Goal: Task Accomplishment & Management: Use online tool/utility

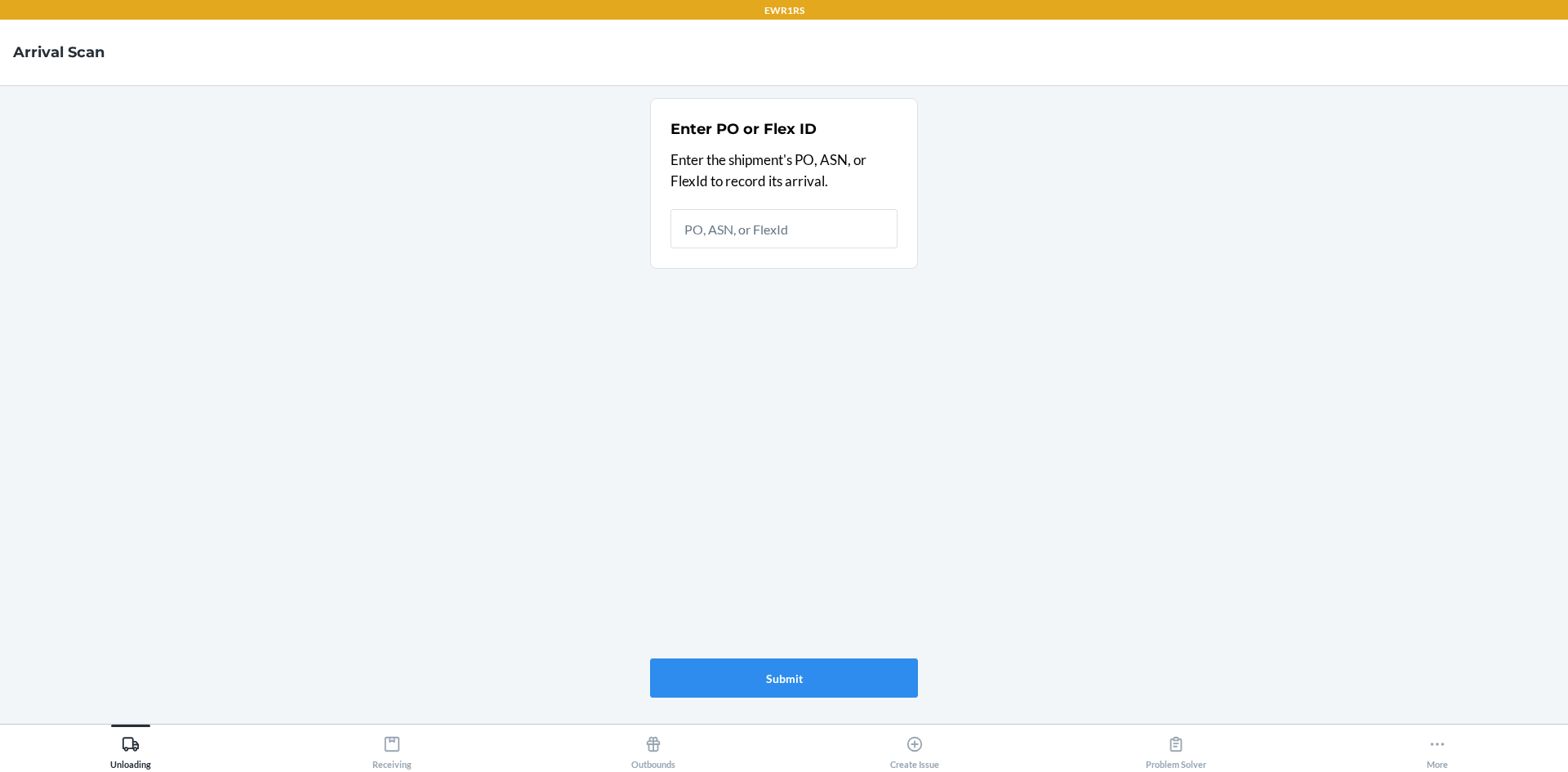
click at [839, 537] on div "Enter PO or Flex ID Enter the shipment's PO, ASN, or FlexId to record its arriv…" at bounding box center [784, 398] width 268 height 612
click at [1503, 756] on button "More" at bounding box center [1438, 747] width 262 height 45
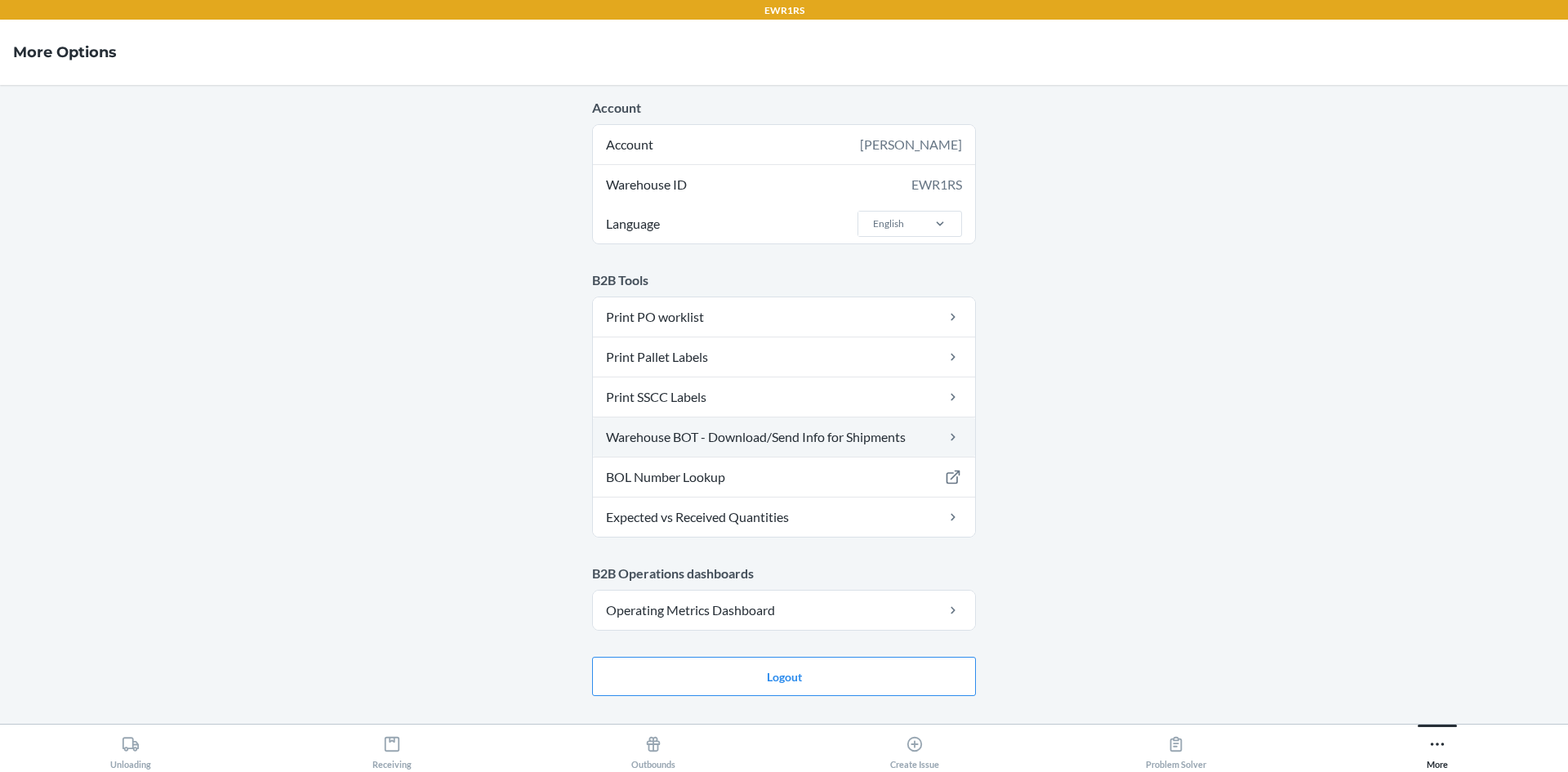
click at [848, 444] on link "Warehouse BOT - Download/Send Info for Shipments" at bounding box center [784, 436] width 382 height 39
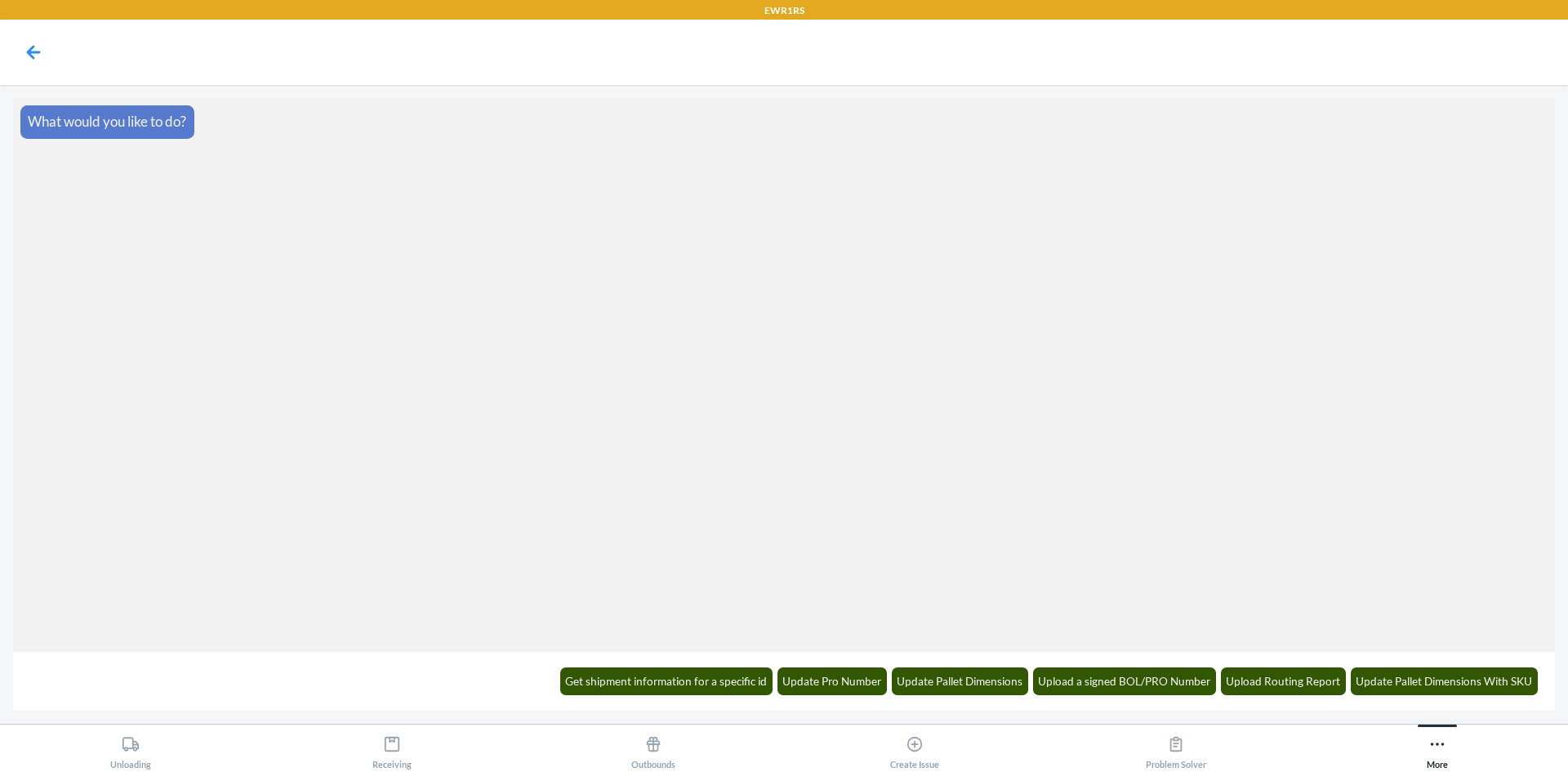
click at [1160, 708] on div "Get shipment information for a specific id Update Pro Number Update Pallet Dime…" at bounding box center [784, 681] width 1543 height 59
click at [1146, 698] on div "Get shipment information for a specific id Update Pro Number Update Pallet Dime…" at bounding box center [1048, 680] width 998 height 45
drag, startPoint x: 1154, startPoint y: 678, endPoint x: 1171, endPoint y: 698, distance: 26.2
click at [1171, 693] on button "Upload a signed BOL/PRO Number" at bounding box center [1125, 681] width 184 height 28
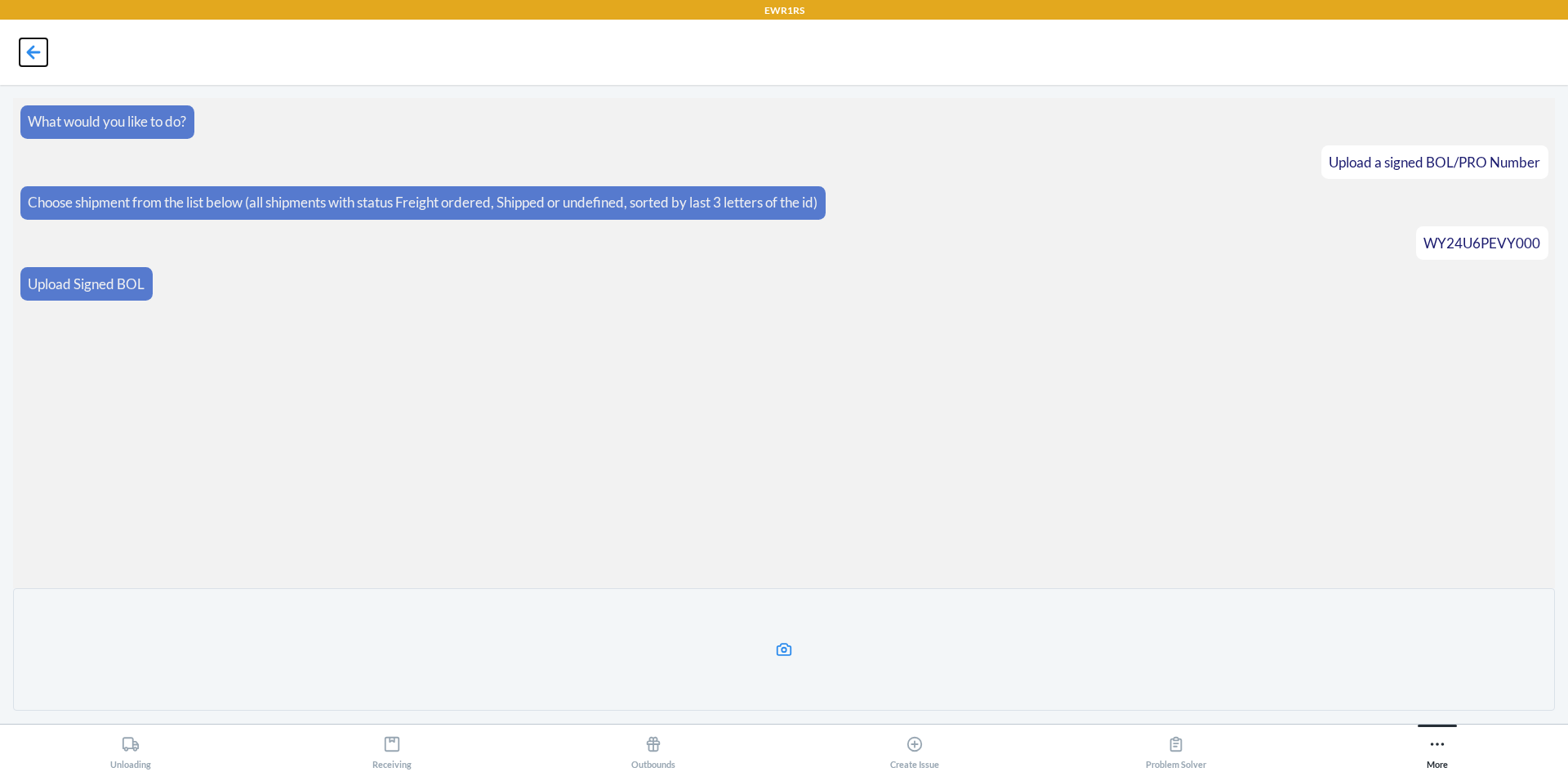
click at [30, 45] on icon at bounding box center [34, 52] width 28 height 28
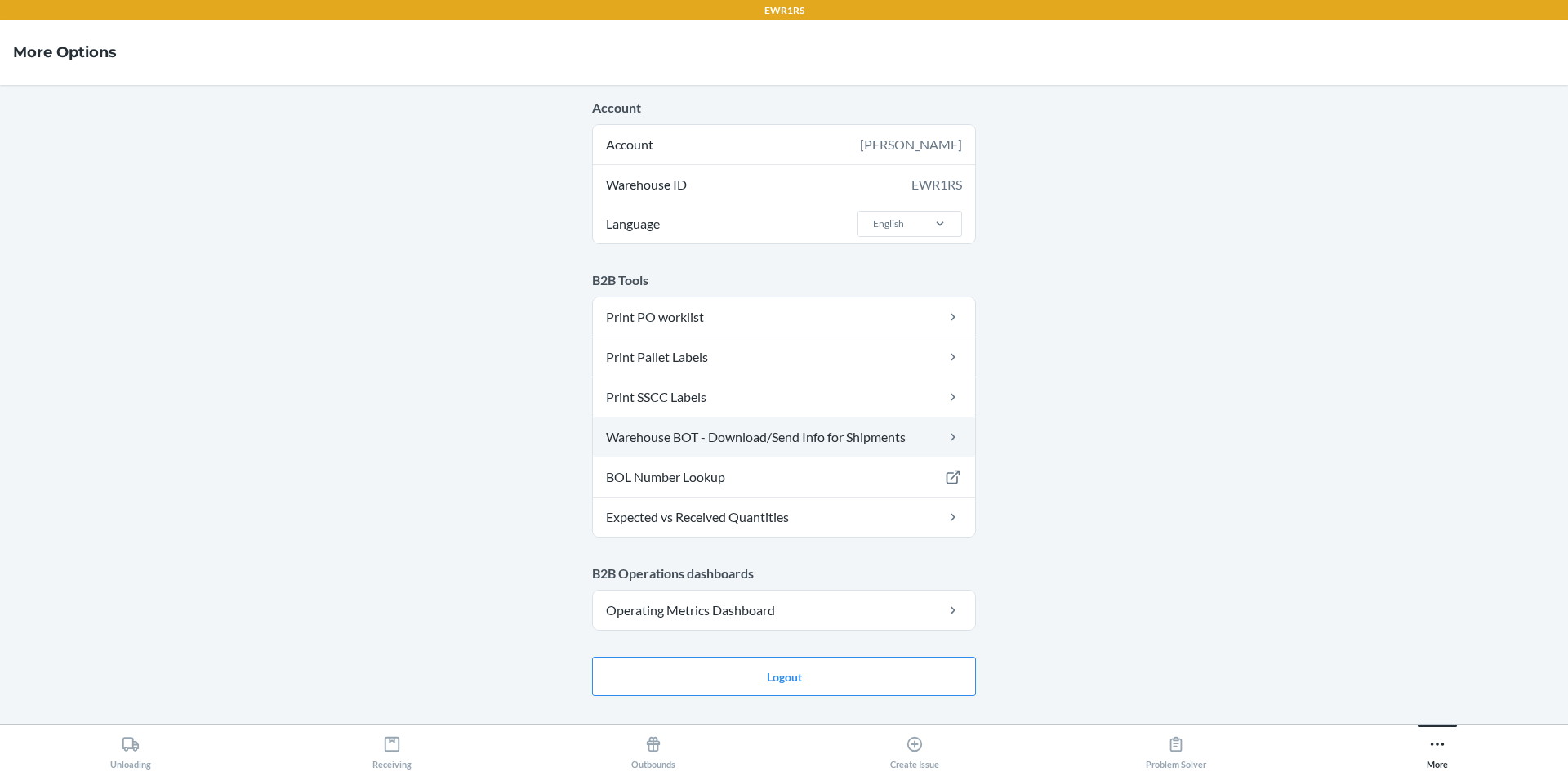
click at [733, 449] on link "Warehouse BOT - Download/Send Info for Shipments" at bounding box center [784, 436] width 382 height 39
click at [826, 443] on link "Warehouse BOT - Download/Send Info for Shipments" at bounding box center [784, 436] width 382 height 39
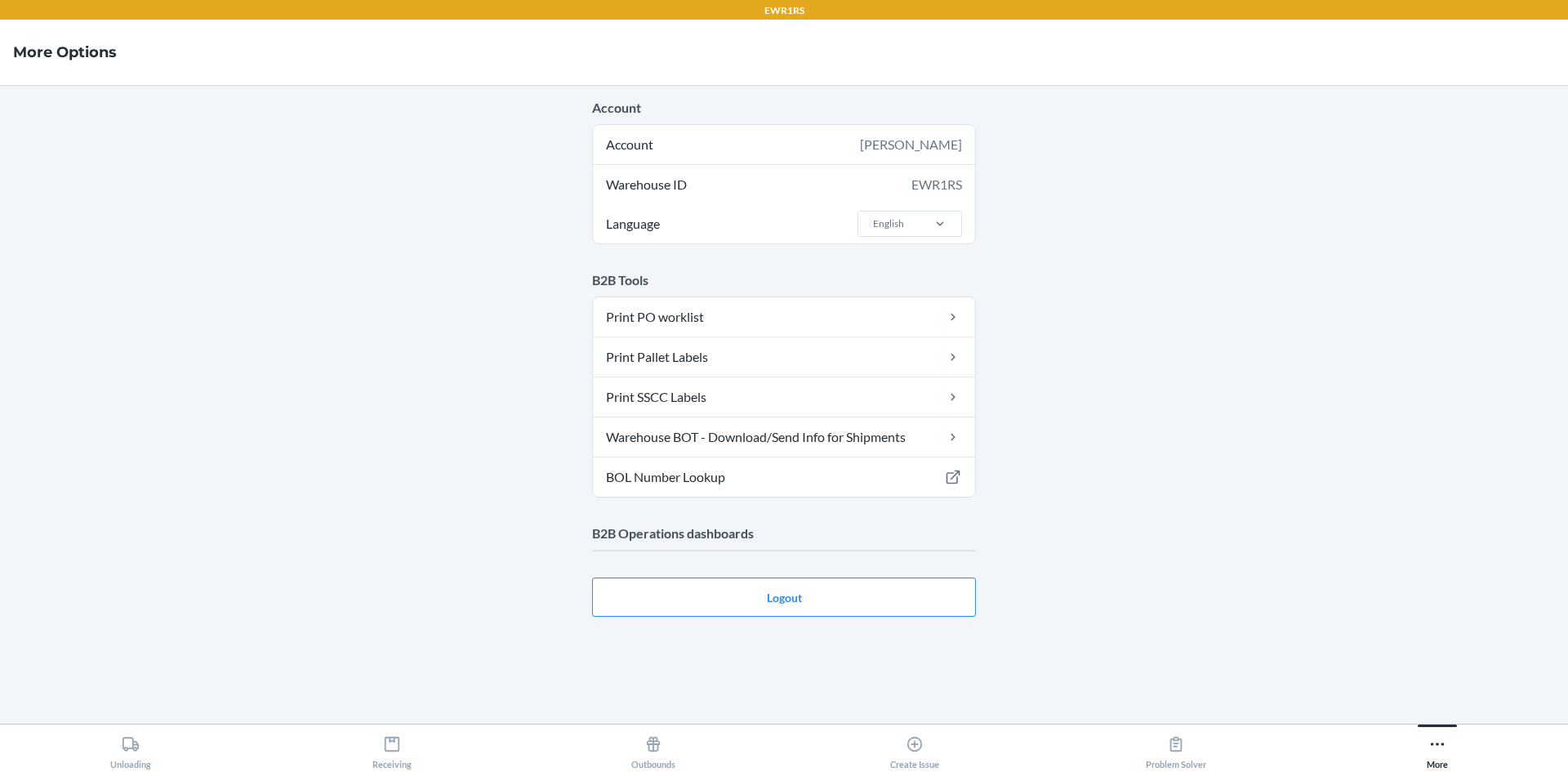
click at [1261, 628] on main "Account Account [PERSON_NAME] Warehouse ID EWR1RS Language English B2B Tools Pr…" at bounding box center [784, 404] width 1568 height 638
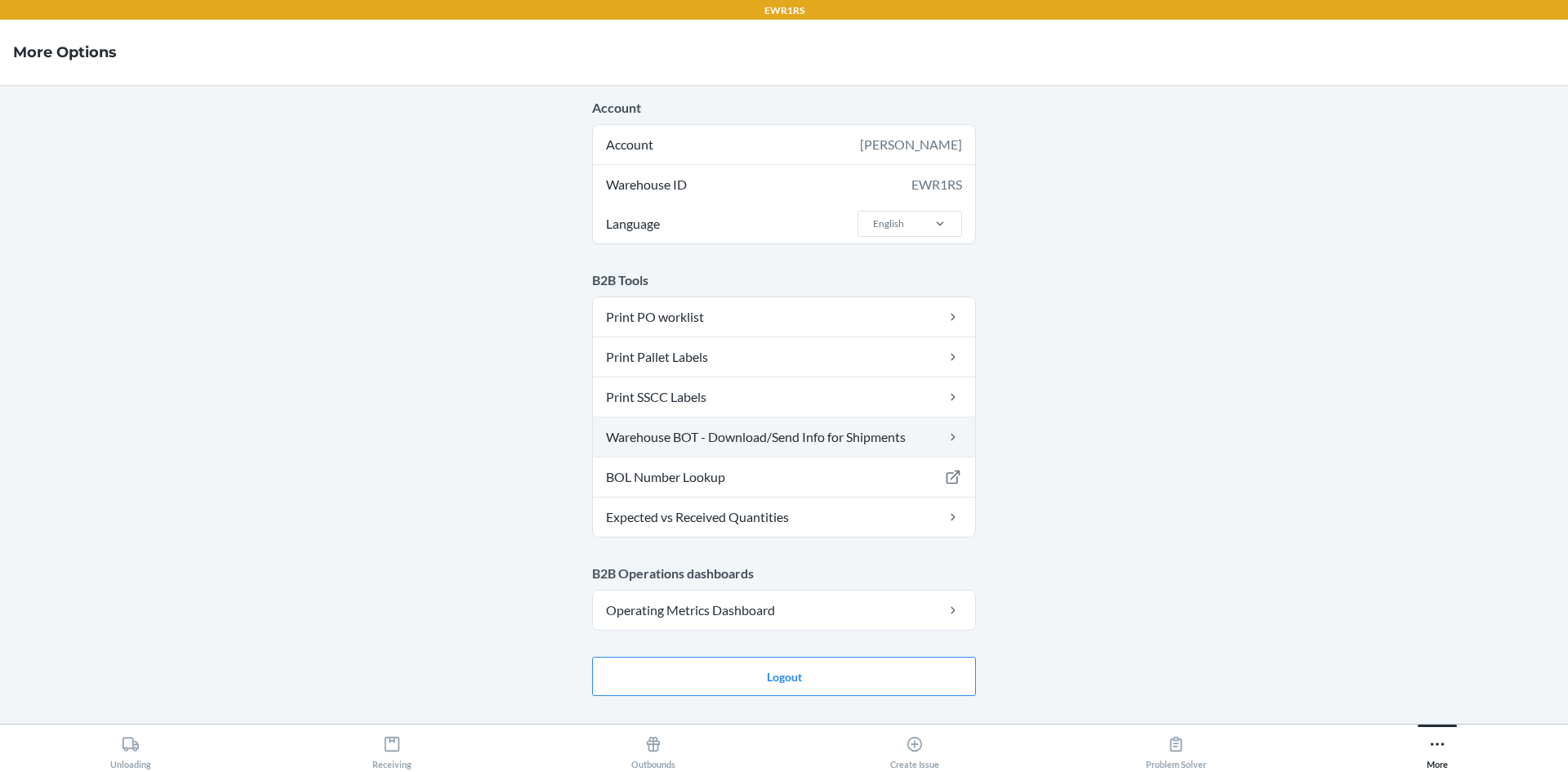
click at [814, 430] on link "Warehouse BOT - Download/Send Info for Shipments" at bounding box center [784, 436] width 382 height 39
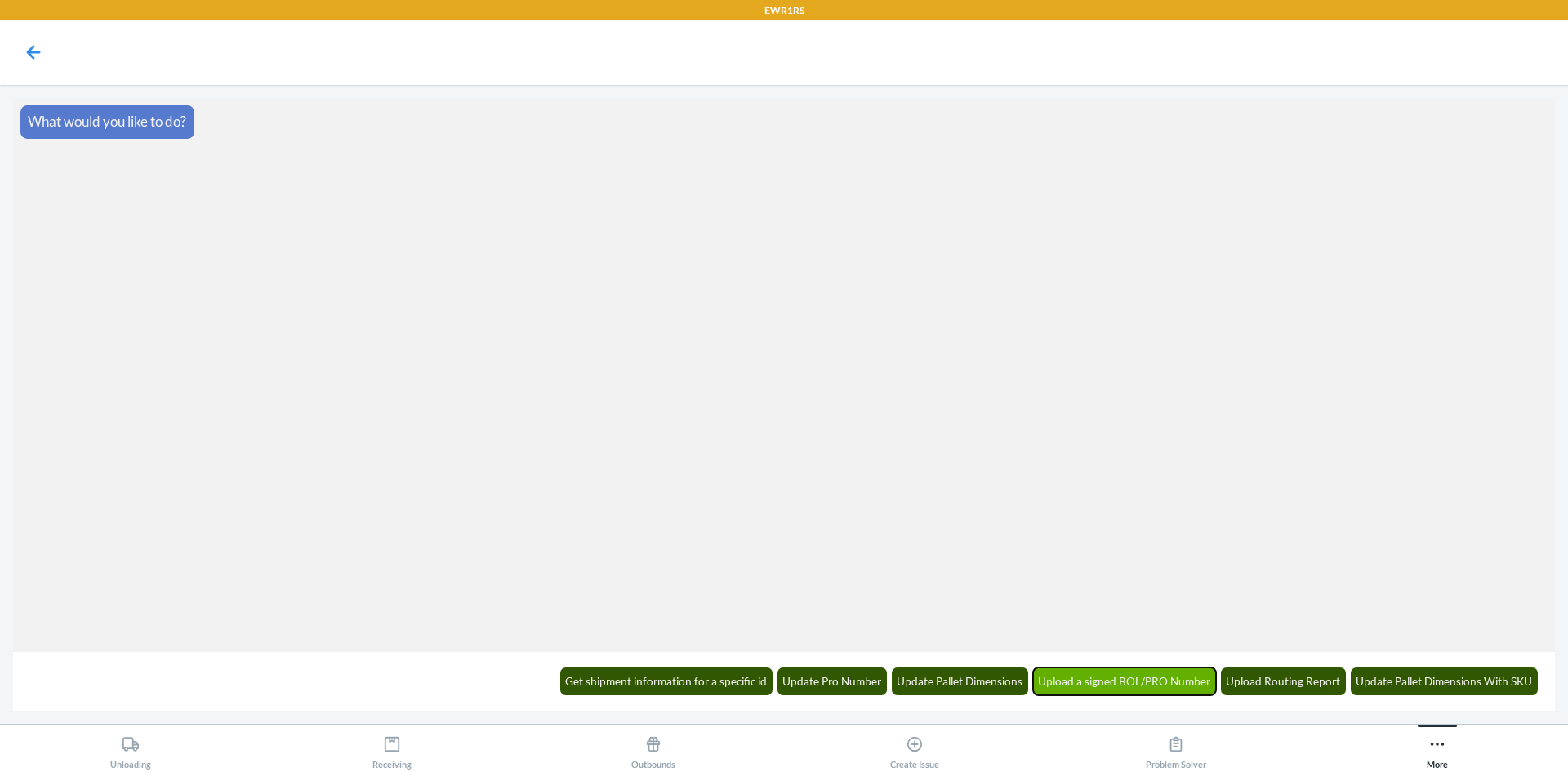
click at [1186, 670] on button "Upload a signed BOL/PRO Number" at bounding box center [1125, 681] width 184 height 28
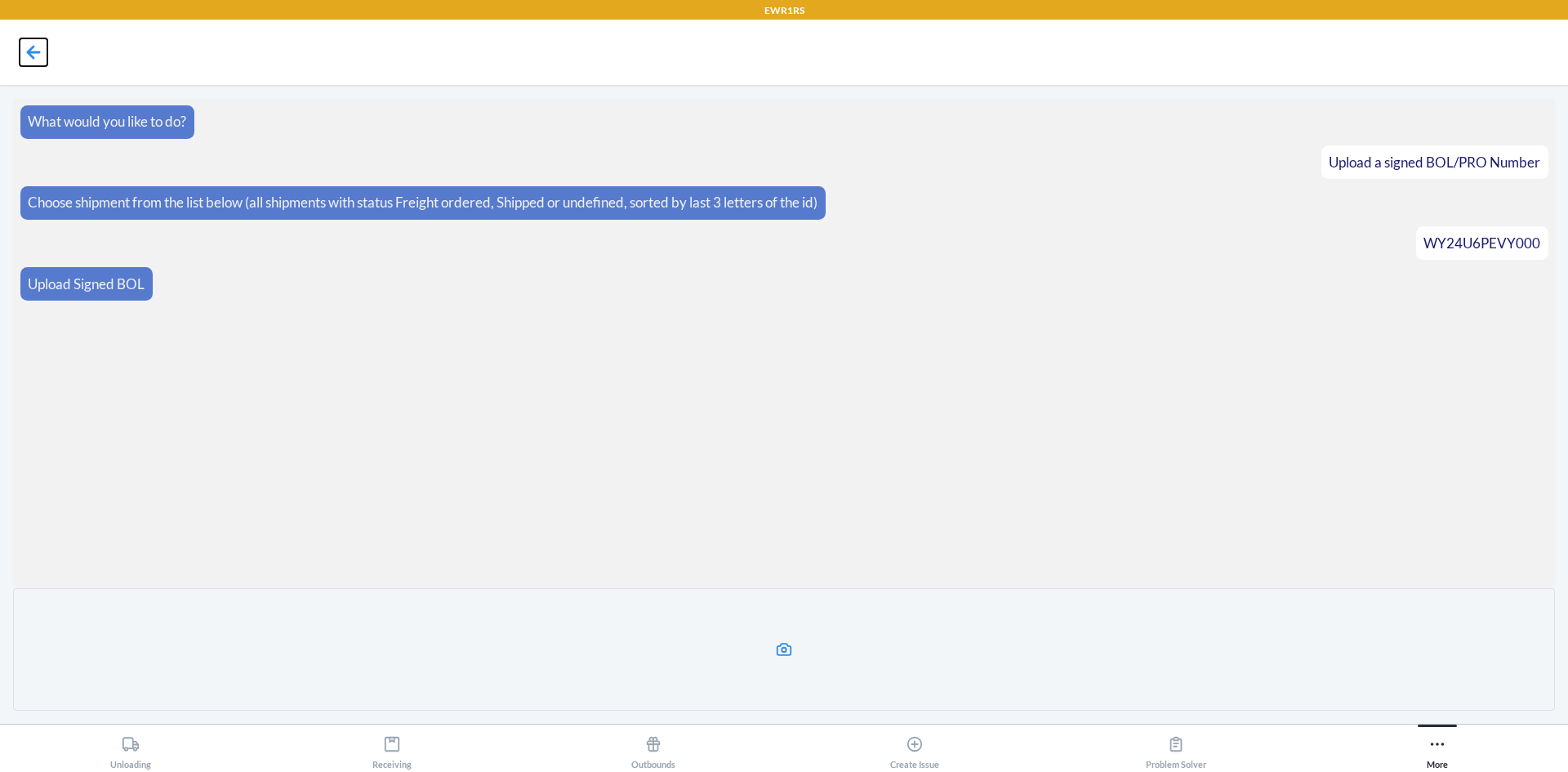
click at [23, 57] on icon at bounding box center [34, 52] width 28 height 28
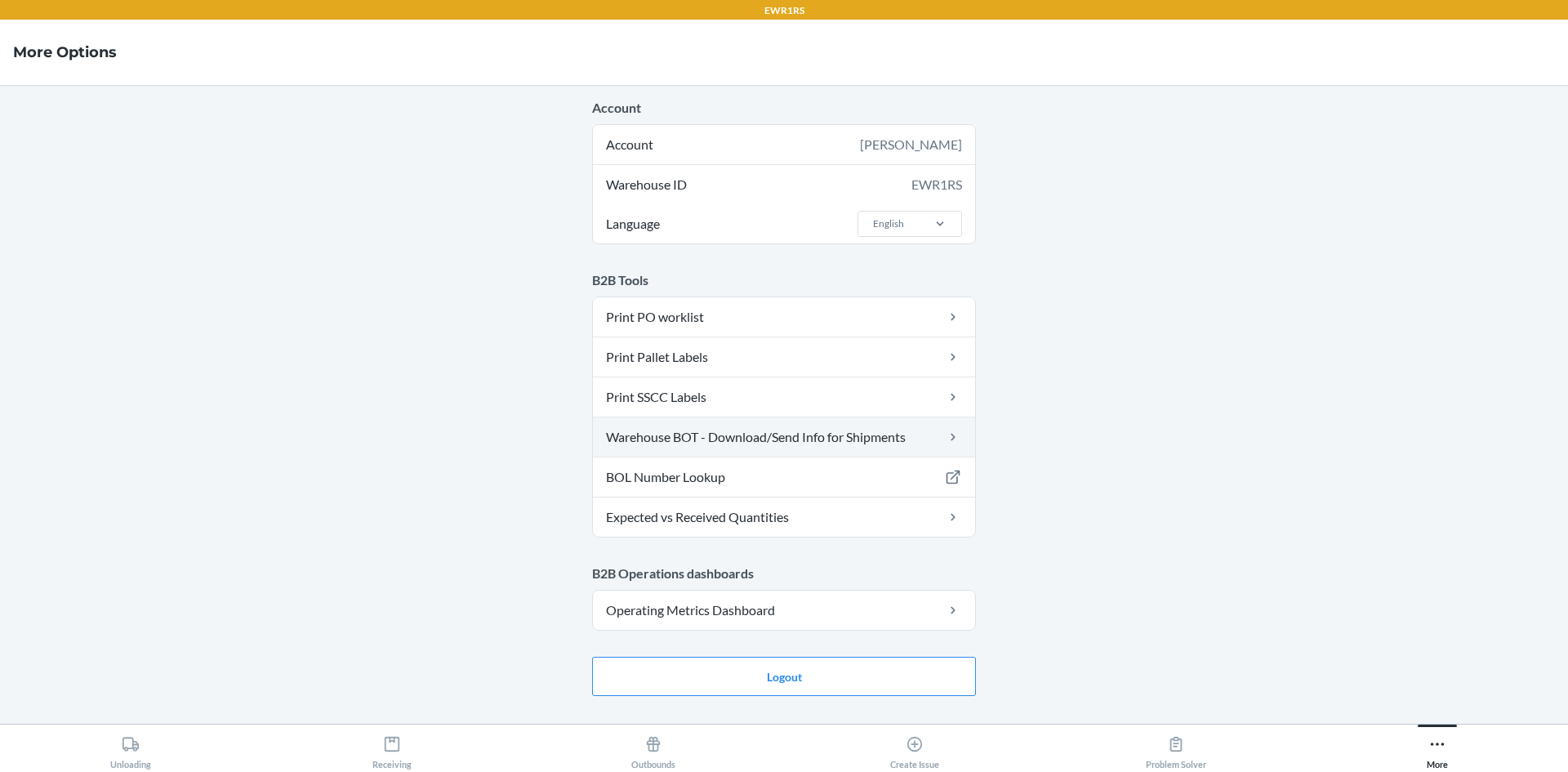
click at [764, 449] on link "Warehouse BOT - Download/Send Info for Shipments" at bounding box center [784, 436] width 382 height 39
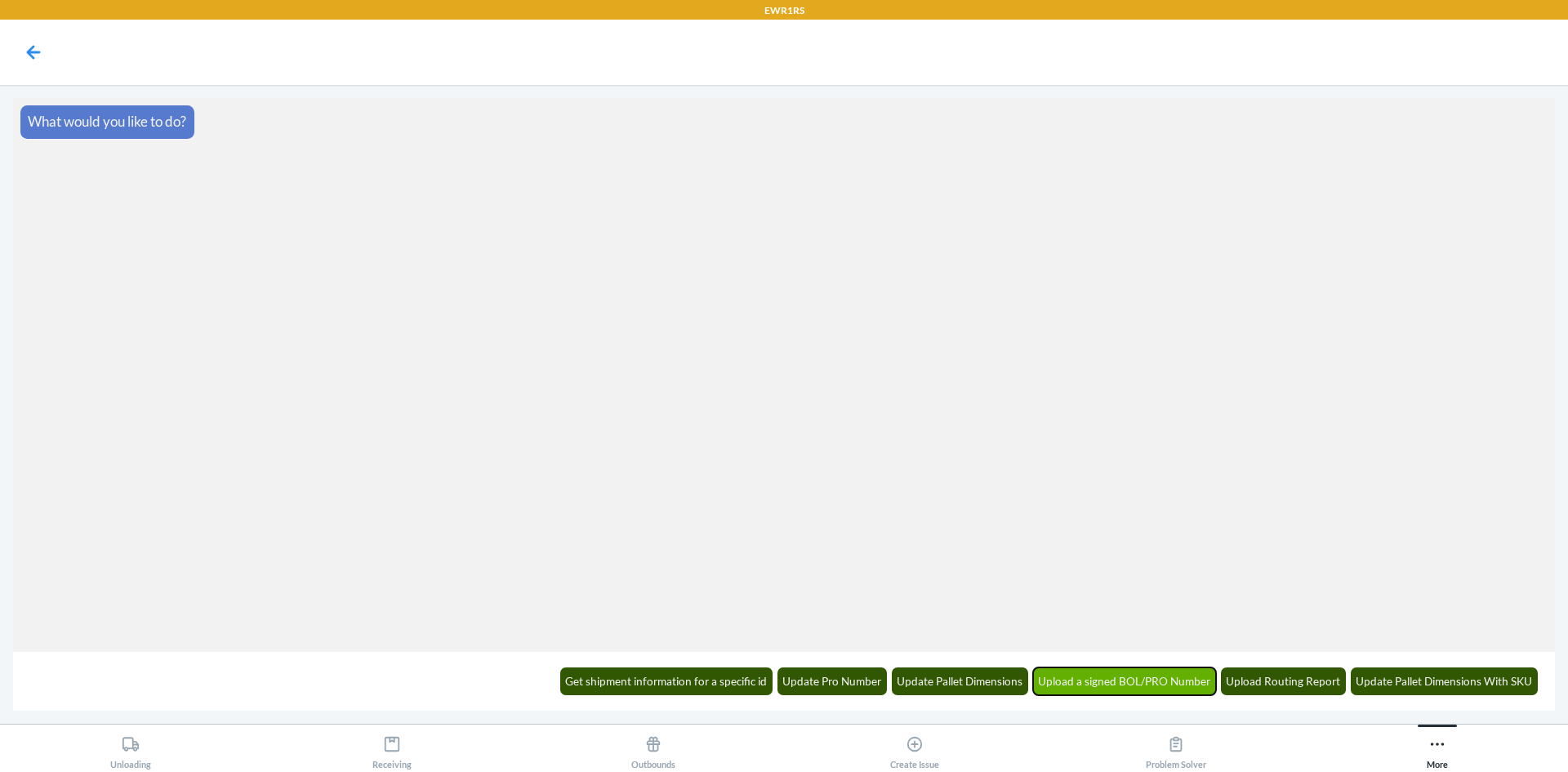
click at [1130, 684] on button "Upload a signed BOL/PRO Number" at bounding box center [1125, 681] width 184 height 28
